Goal: Task Accomplishment & Management: Manage account settings

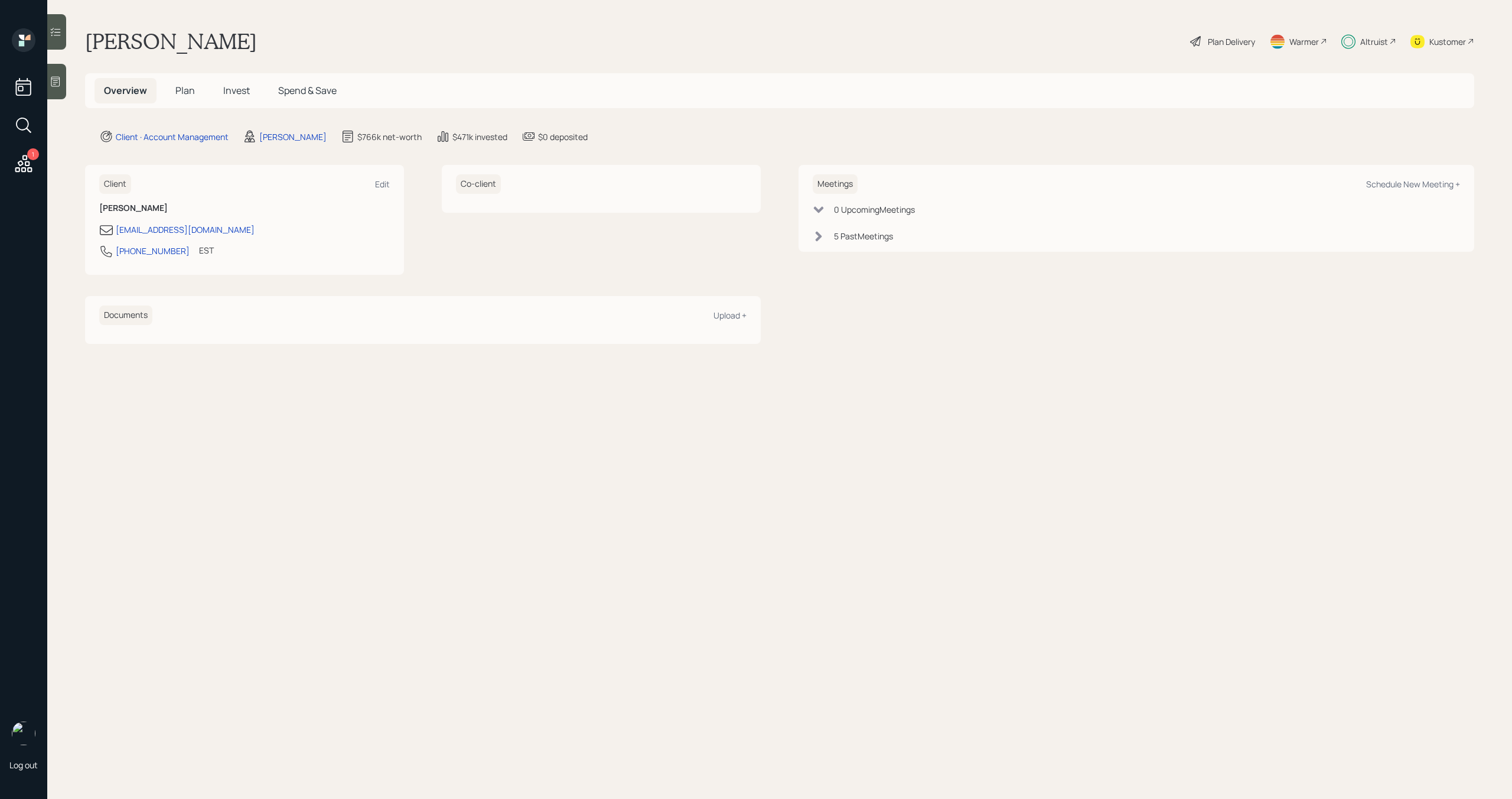
click at [191, 94] on span "Plan" at bounding box center [185, 90] width 20 height 13
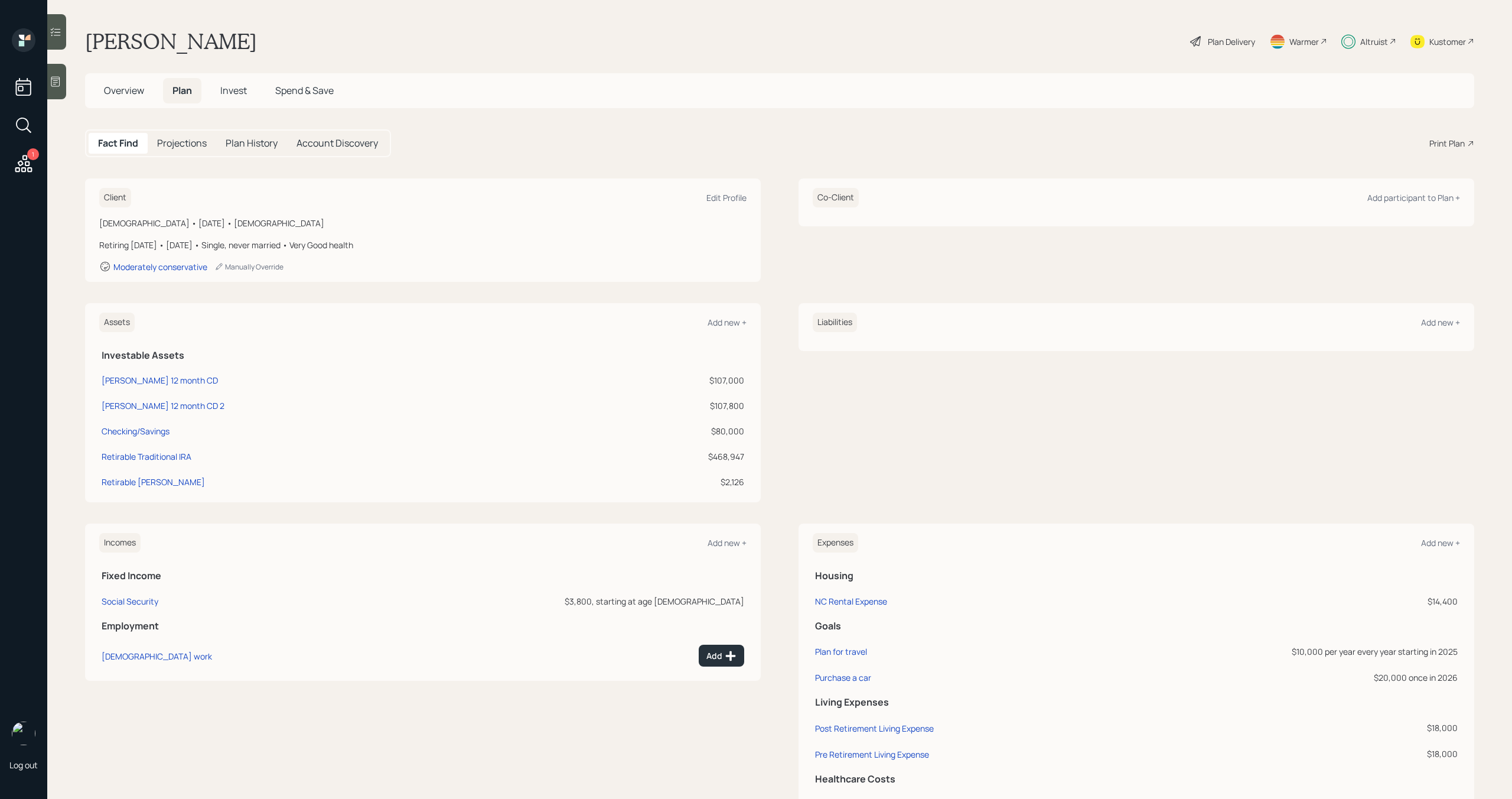
click at [240, 94] on span "Invest" at bounding box center [233, 90] width 26 height 13
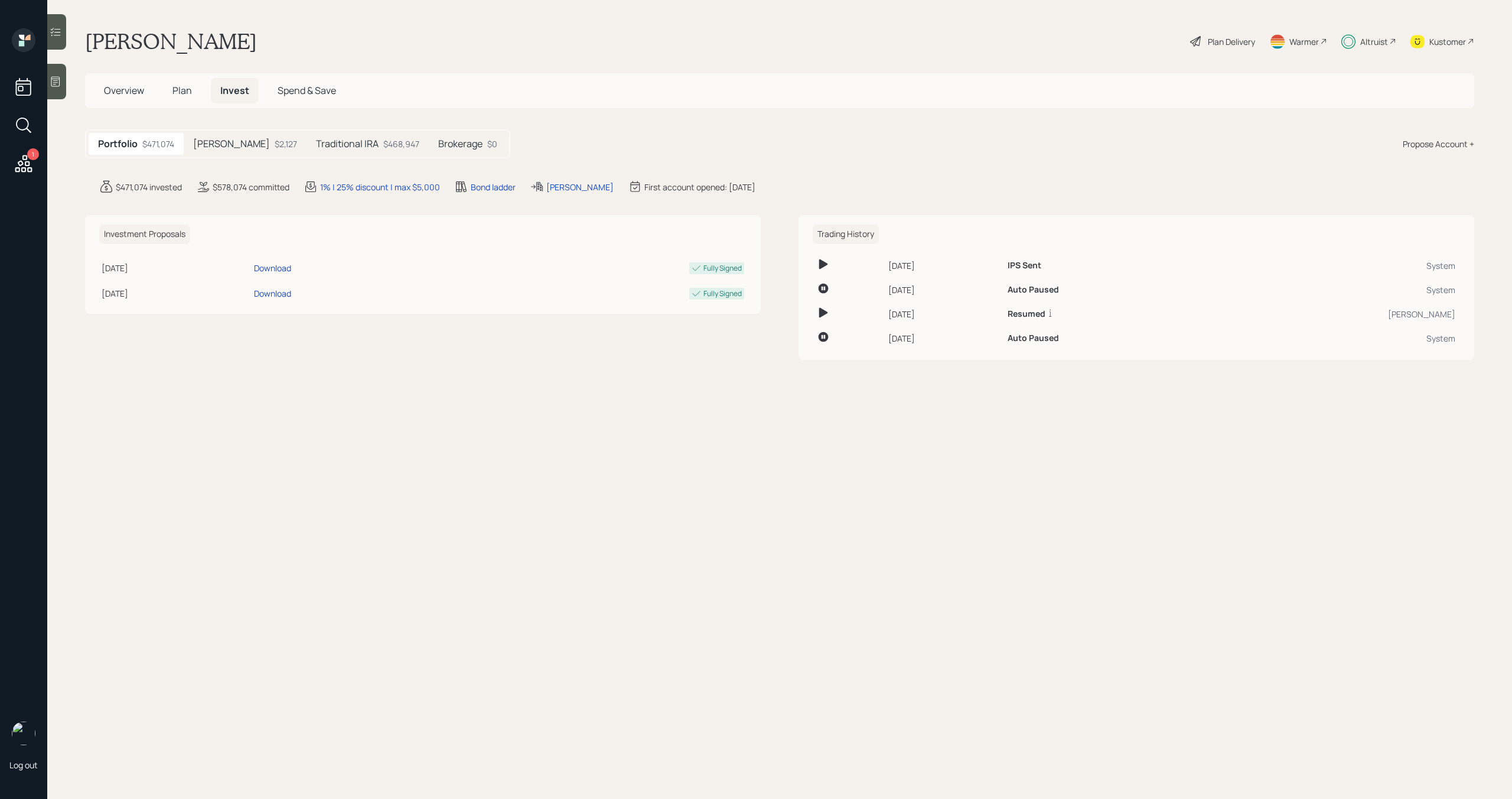
click at [275, 139] on div "$2,127" at bounding box center [286, 143] width 22 height 12
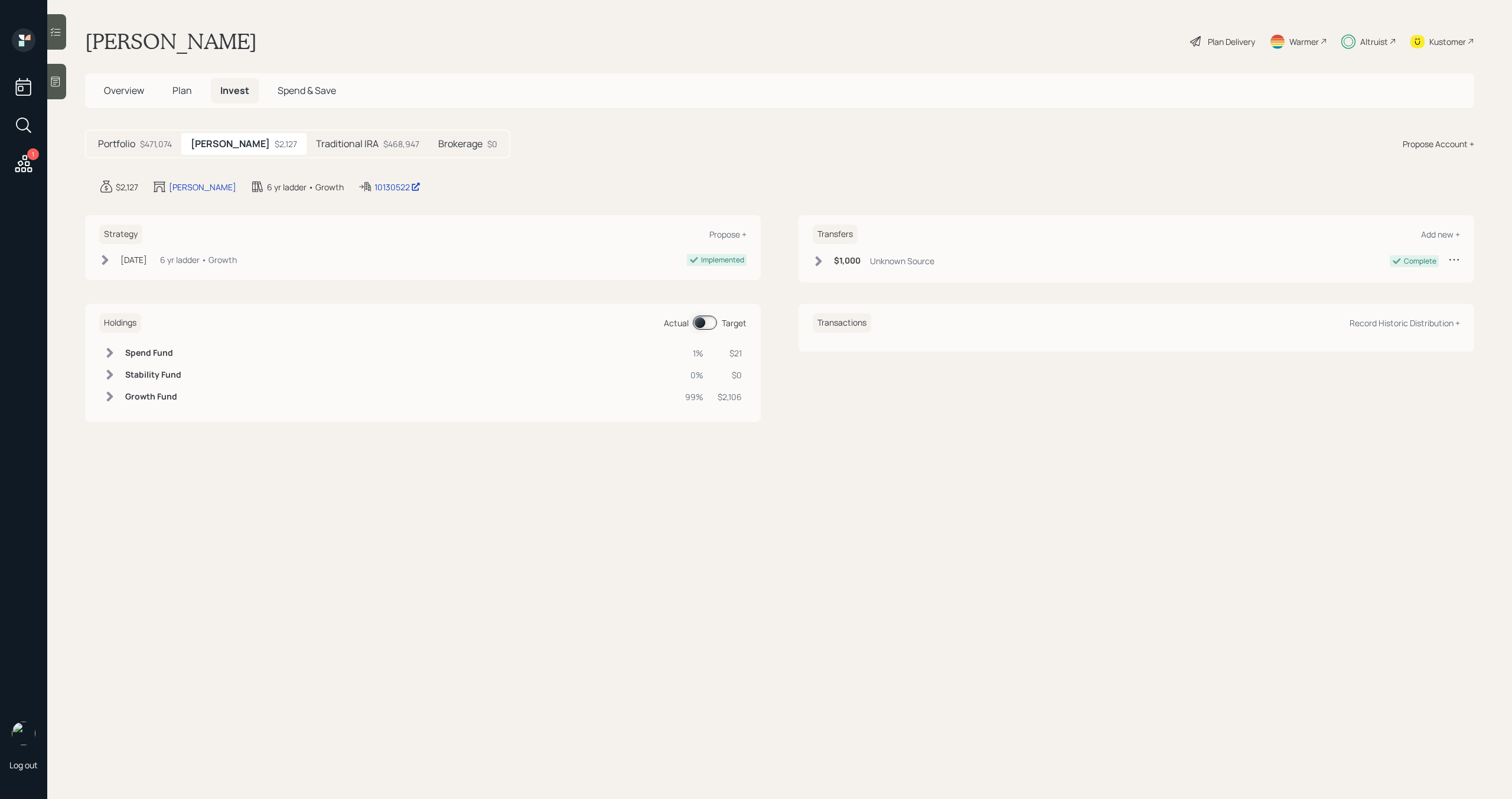
click at [316, 139] on h5 "Traditional IRA" at bounding box center [347, 143] width 63 height 11
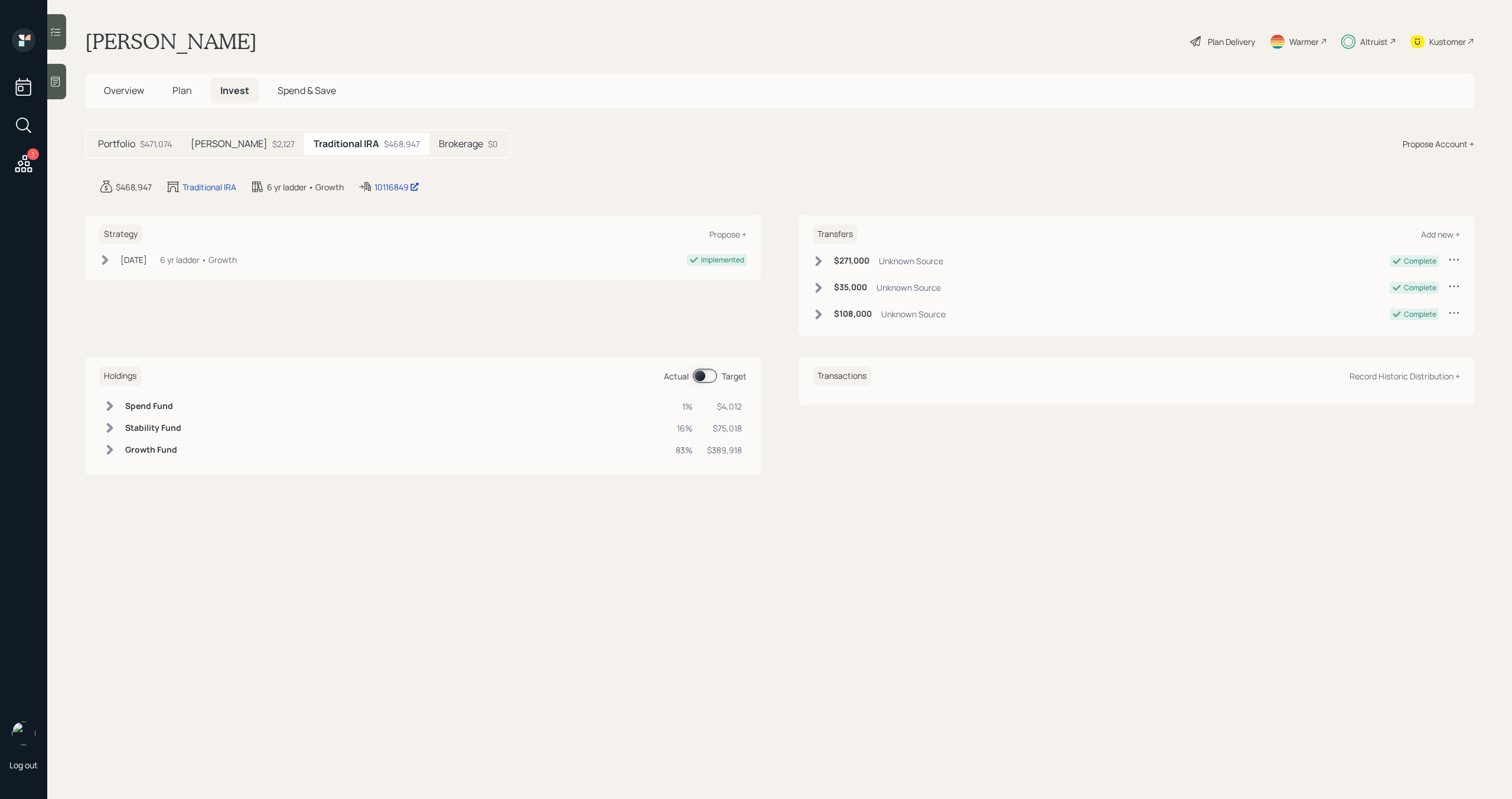
click at [431, 139] on div "Brokerage $0" at bounding box center [469, 143] width 78 height 22
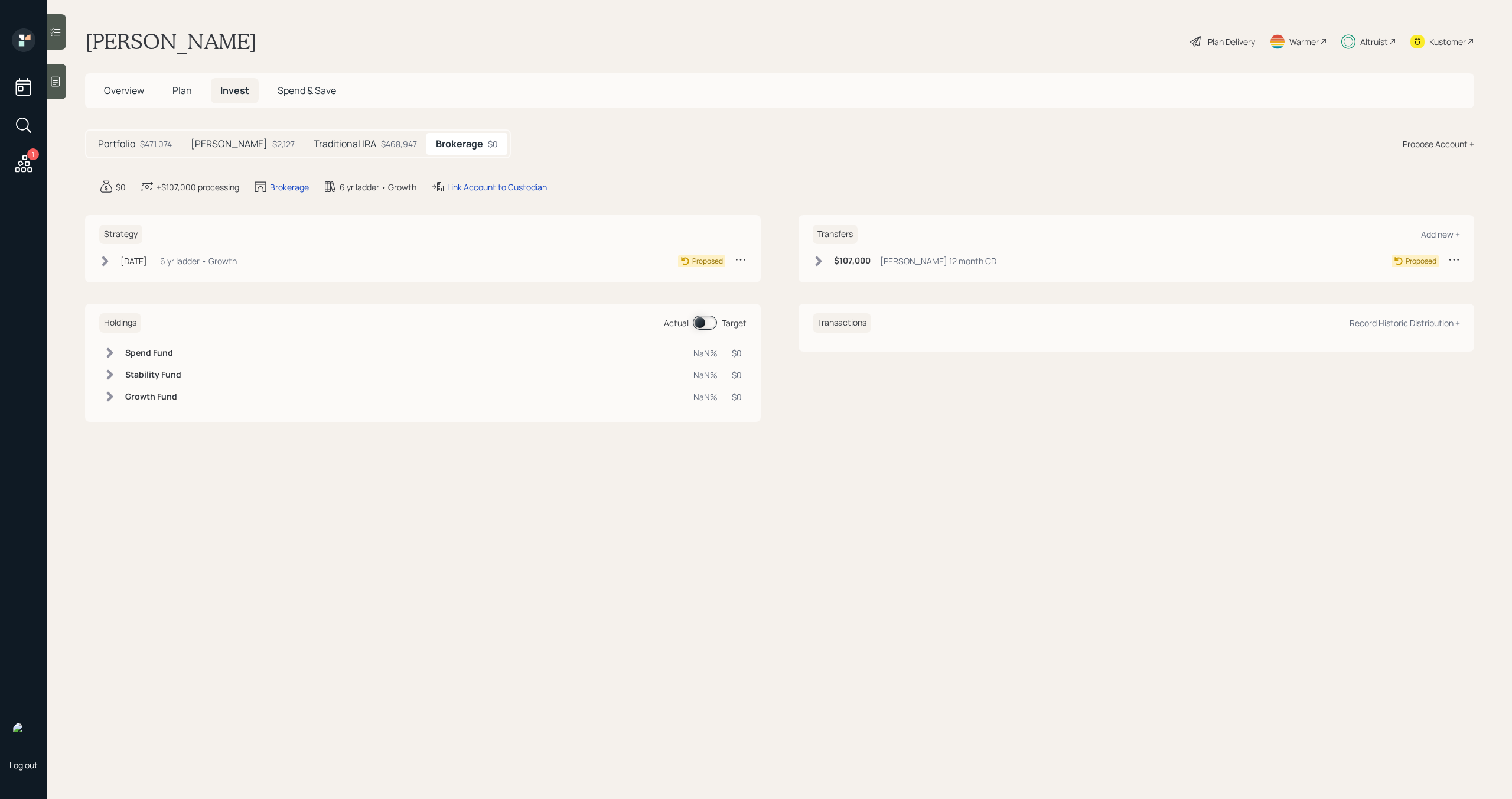
click at [1373, 46] on div "Altruist" at bounding box center [1374, 42] width 28 height 12
click at [26, 161] on icon at bounding box center [24, 164] width 22 height 22
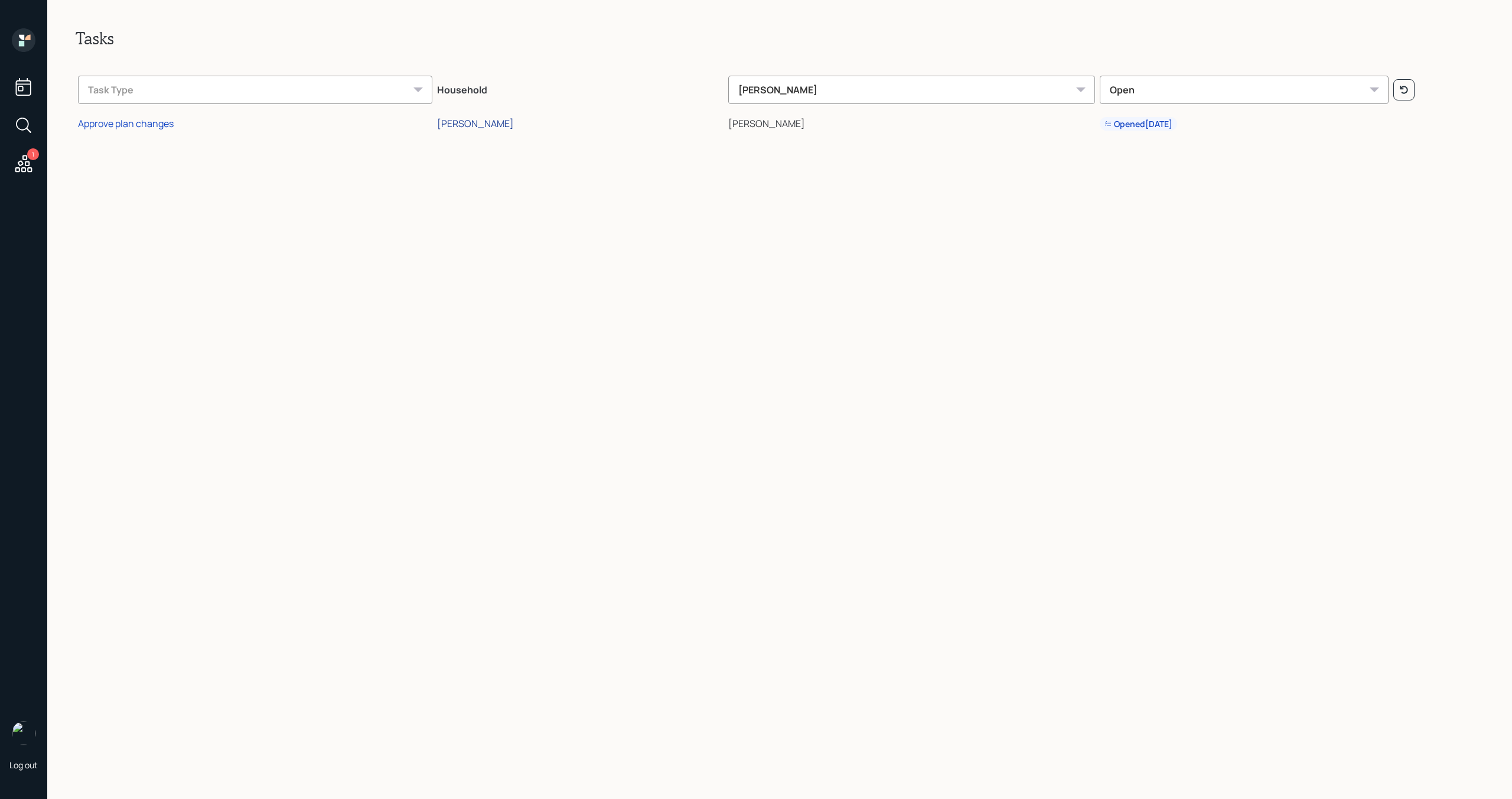
click at [478, 127] on div "[PERSON_NAME]" at bounding box center [475, 123] width 77 height 13
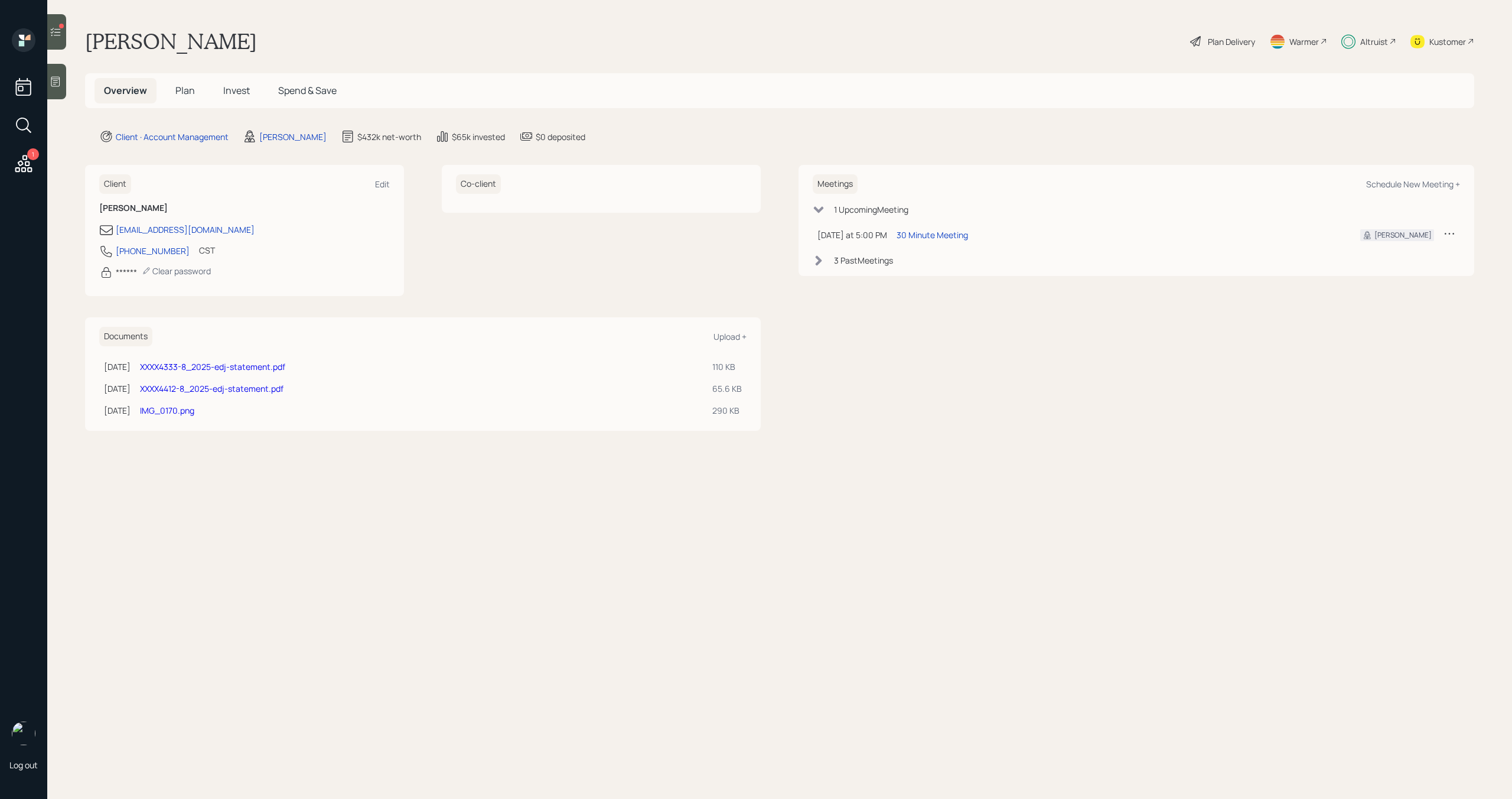
click at [59, 41] on div at bounding box center [57, 32] width 19 height 36
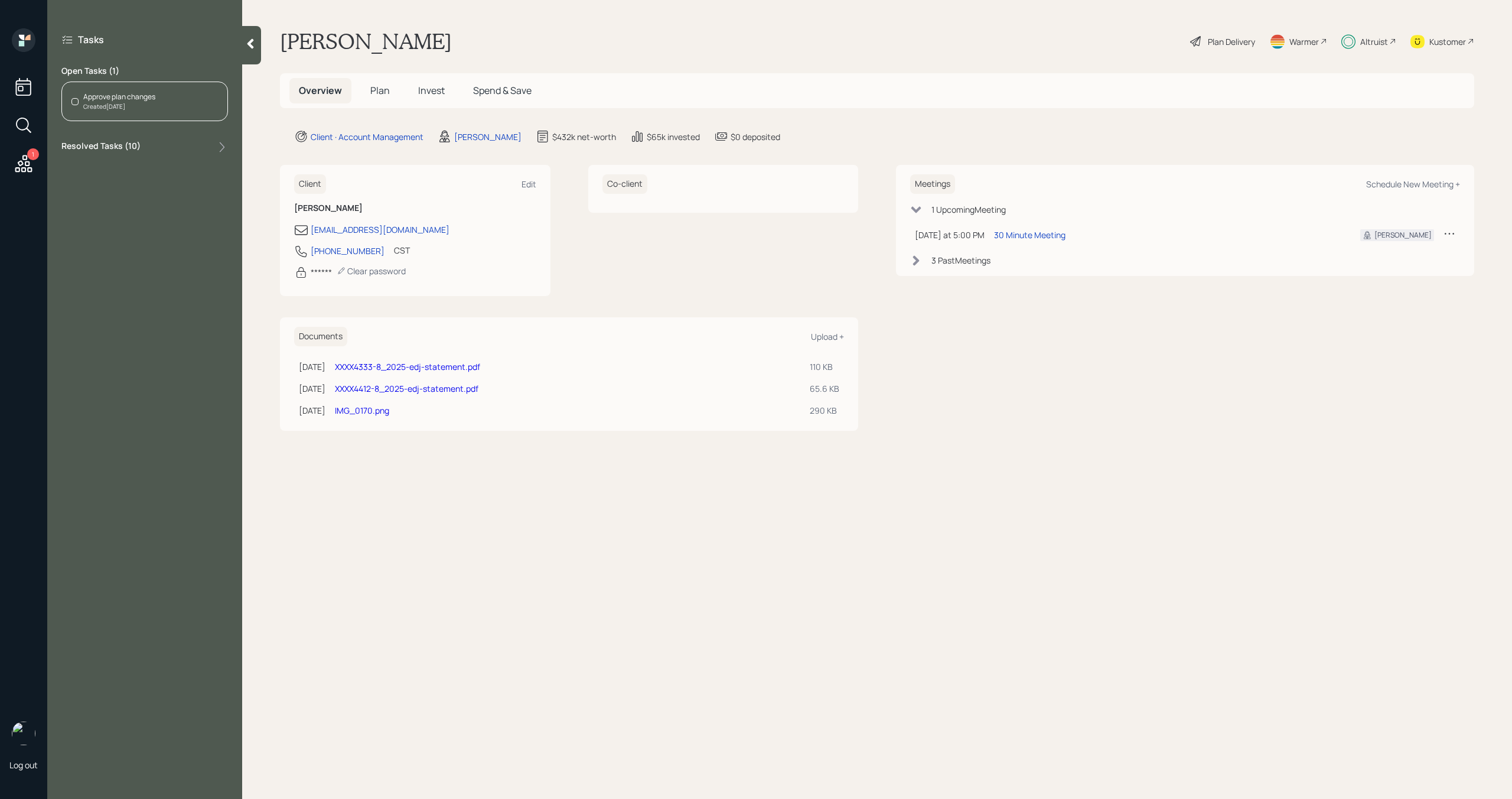
click at [145, 101] on div "Approve plan changes" at bounding box center [119, 97] width 72 height 11
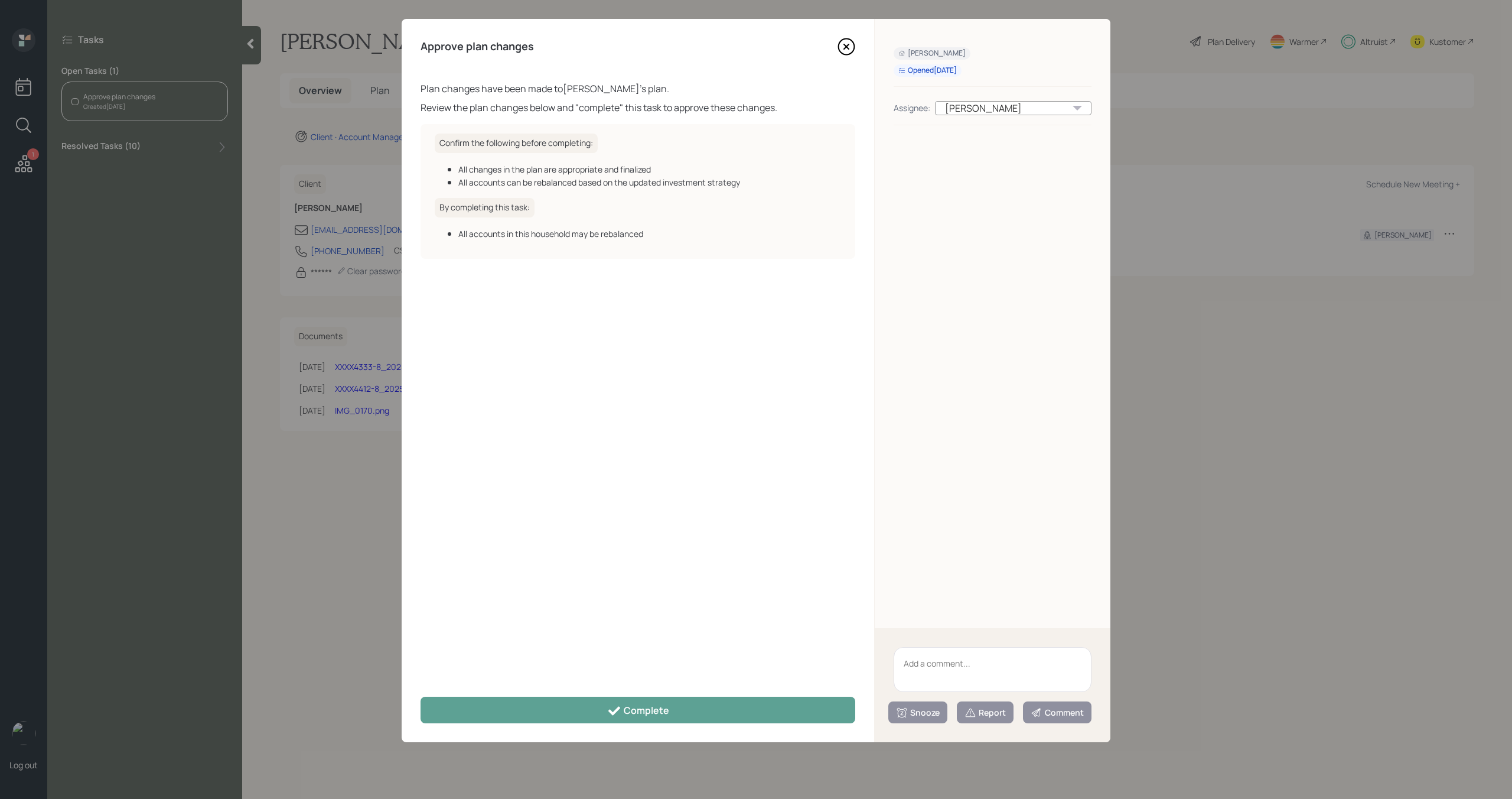
click at [572, 724] on div "Approve plan changes Plan changes have been made to [PERSON_NAME] 's plan. Revi…" at bounding box center [638, 380] width 473 height 723
